Goal: Check status: Check status

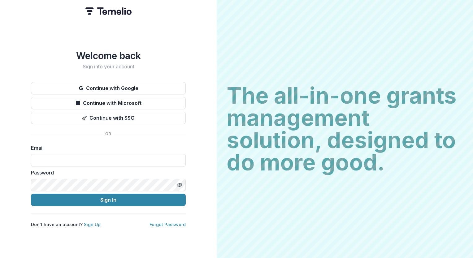
type input "**********"
click at [93, 198] on button "Sign In" at bounding box center [108, 200] width 155 height 12
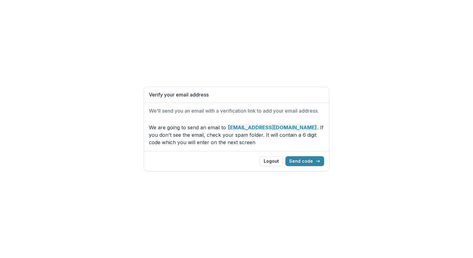
click at [315, 162] on button "Send code" at bounding box center [305, 161] width 39 height 10
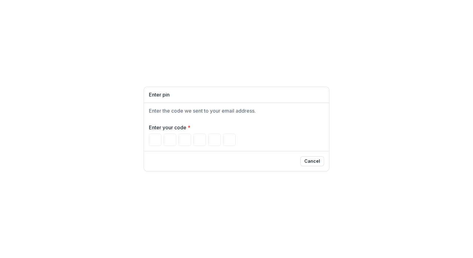
click at [151, 139] on input "Please enter your pin code" at bounding box center [155, 140] width 12 height 12
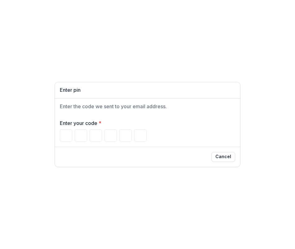
type input "*"
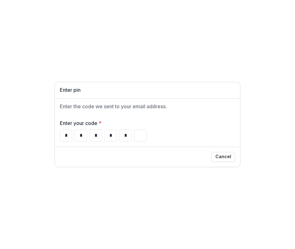
type input "*"
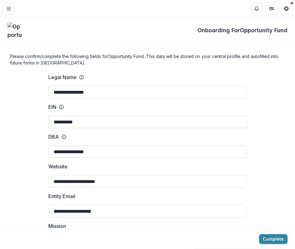
type input "**********"
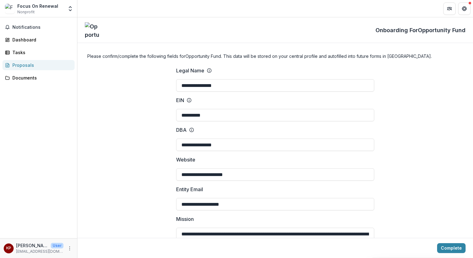
click at [26, 30] on button "Notifications" at bounding box center [38, 27] width 72 height 10
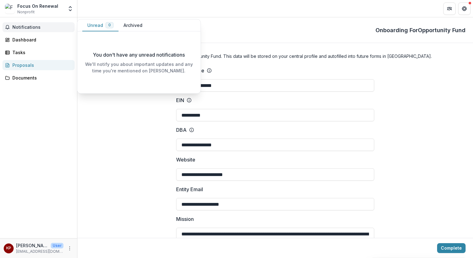
click at [21, 38] on div "Dashboard" at bounding box center [40, 40] width 57 height 7
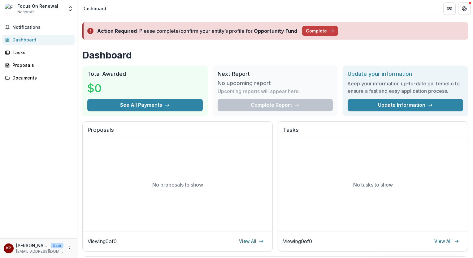
click at [326, 30] on button "Complete" at bounding box center [320, 31] width 36 height 10
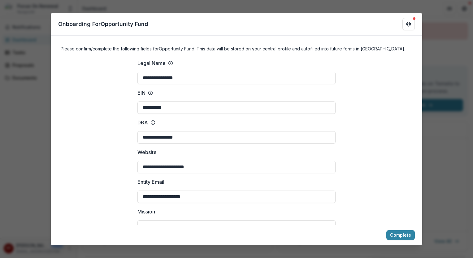
click at [403, 236] on button "Complete" at bounding box center [401, 236] width 29 height 10
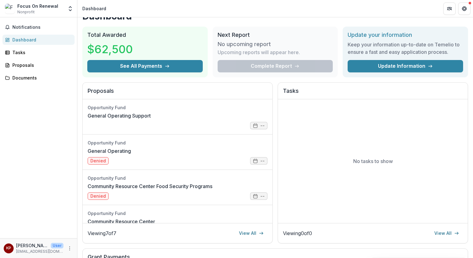
scroll to position [10, 0]
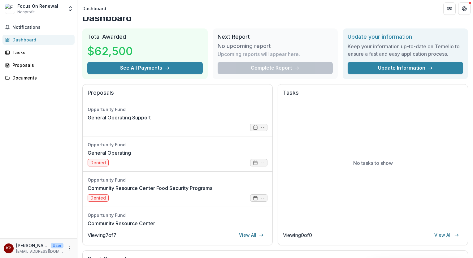
click at [119, 117] on link "General Operating Support" at bounding box center [119, 117] width 63 height 7
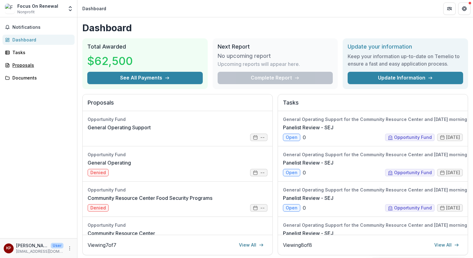
click at [35, 70] on link "Proposals" at bounding box center [38, 65] width 72 height 10
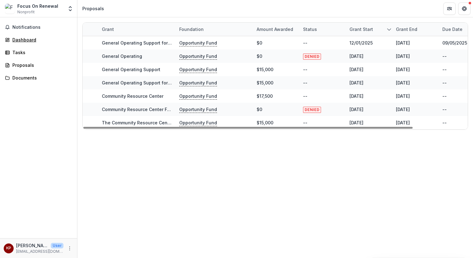
click at [14, 42] on div "Dashboard" at bounding box center [40, 40] width 57 height 7
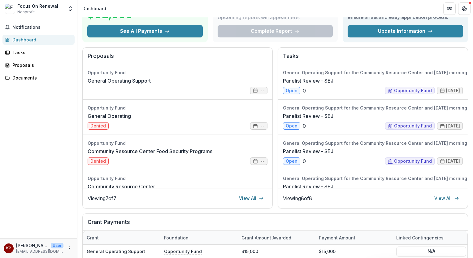
scroll to position [47, 0]
click at [440, 199] on link "View All" at bounding box center [447, 198] width 32 height 10
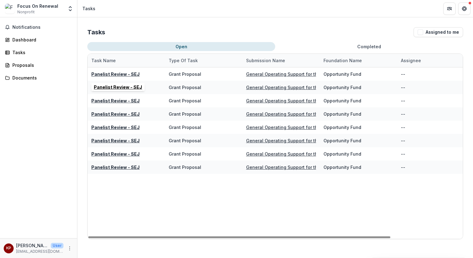
click at [112, 72] on u "Panelist Review - SEJ" at bounding box center [115, 74] width 48 height 5
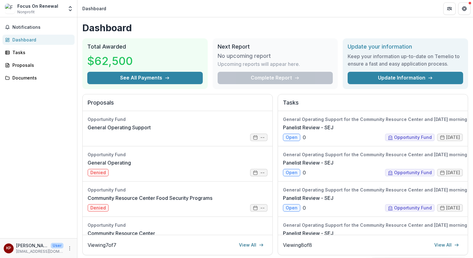
click at [114, 126] on link "General Operating Support" at bounding box center [119, 127] width 63 height 7
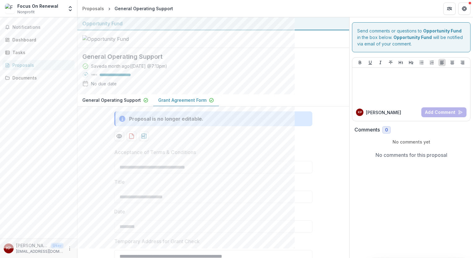
click at [233, 90] on div "Saved a month ago ( August 12, 2025 @ 7:13pm ) 100 % No due date" at bounding box center [208, 76] width 252 height 27
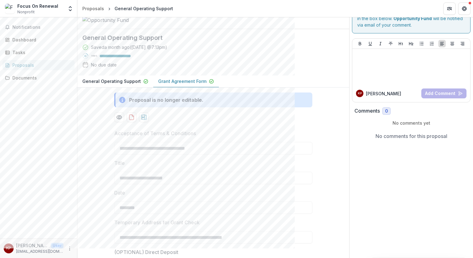
scroll to position [15, 0]
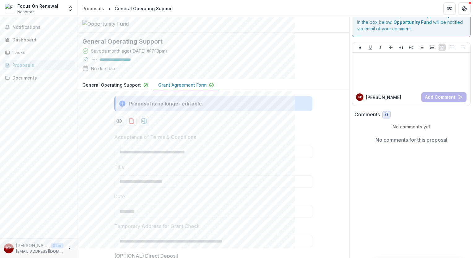
click at [110, 88] on p "General Operating Support" at bounding box center [111, 85] width 59 height 7
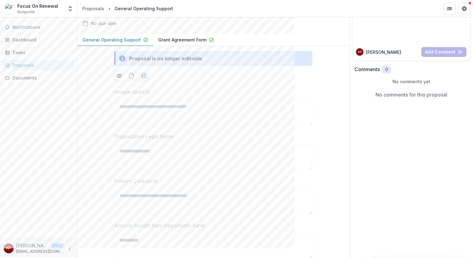
scroll to position [0, 0]
